Goal: Information Seeking & Learning: Learn about a topic

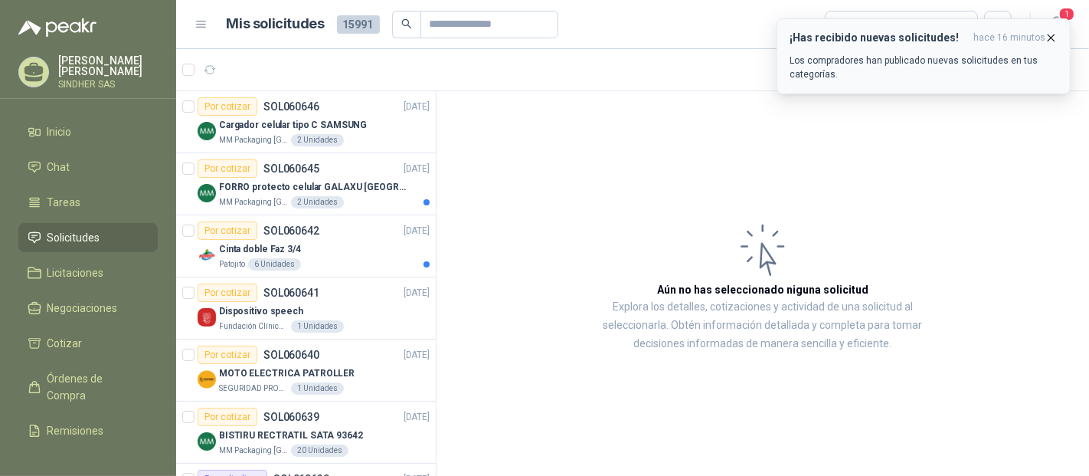
click at [885, 63] on p "Los compradores han publicado nuevas solicitudes en tus categorías." at bounding box center [924, 68] width 268 height 28
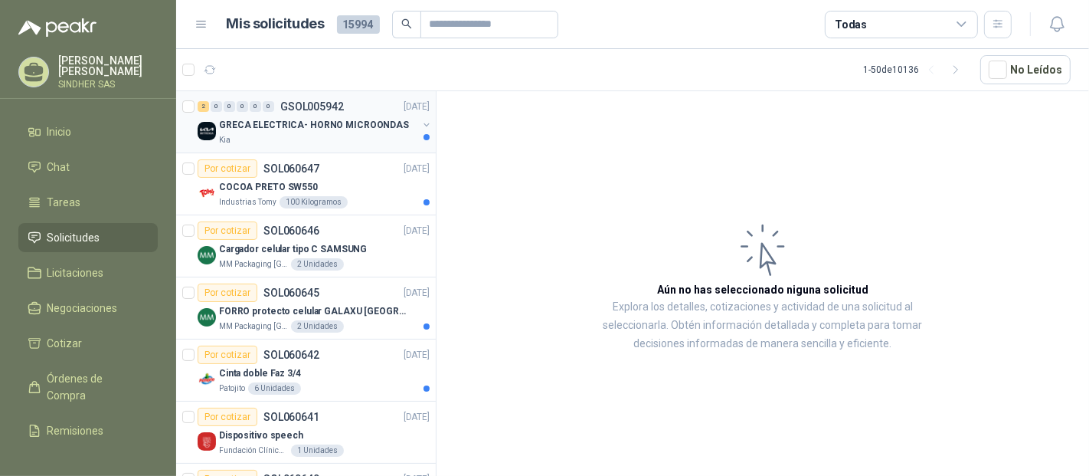
click at [257, 136] on div "Kia" at bounding box center [318, 140] width 198 height 12
